Goal: Navigation & Orientation: Find specific page/section

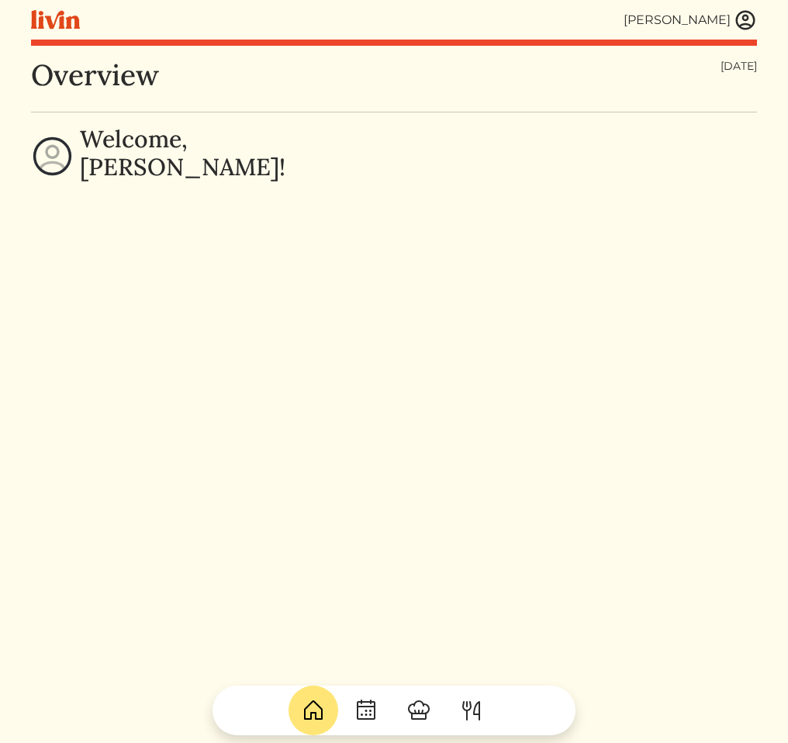
click at [557, 513] on div "Overview Wednesday, Aug 27, 2025 Welcome, Calvin!" at bounding box center [394, 429] width 726 height 743
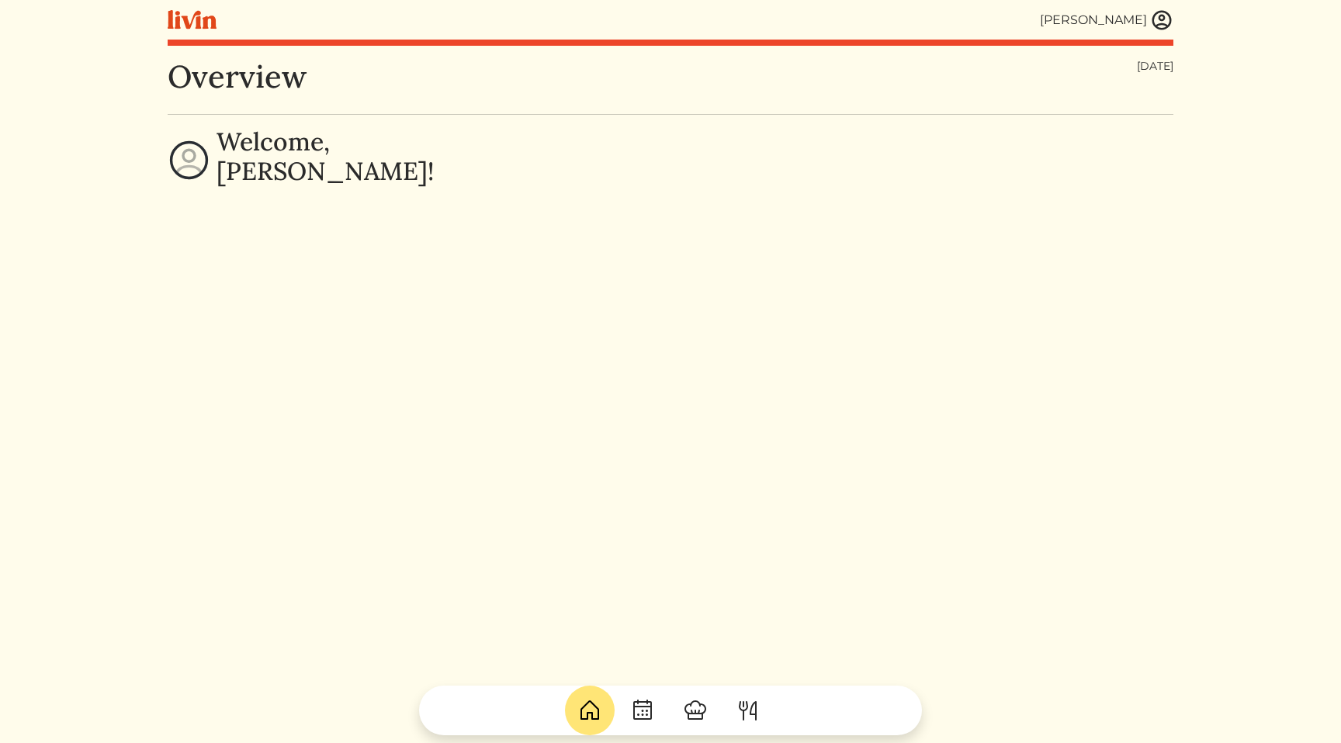
click at [1222, 259] on html "Calvin Wang Calvin Wang Log out Dashboard Services Upcoming Completed Requested…" at bounding box center [670, 371] width 1341 height 743
click at [1124, 206] on div "Overview Wednesday, Aug 27, 2025 Welcome, Calvin!" at bounding box center [671, 429] width 1006 height 743
